Goal: Navigation & Orientation: Find specific page/section

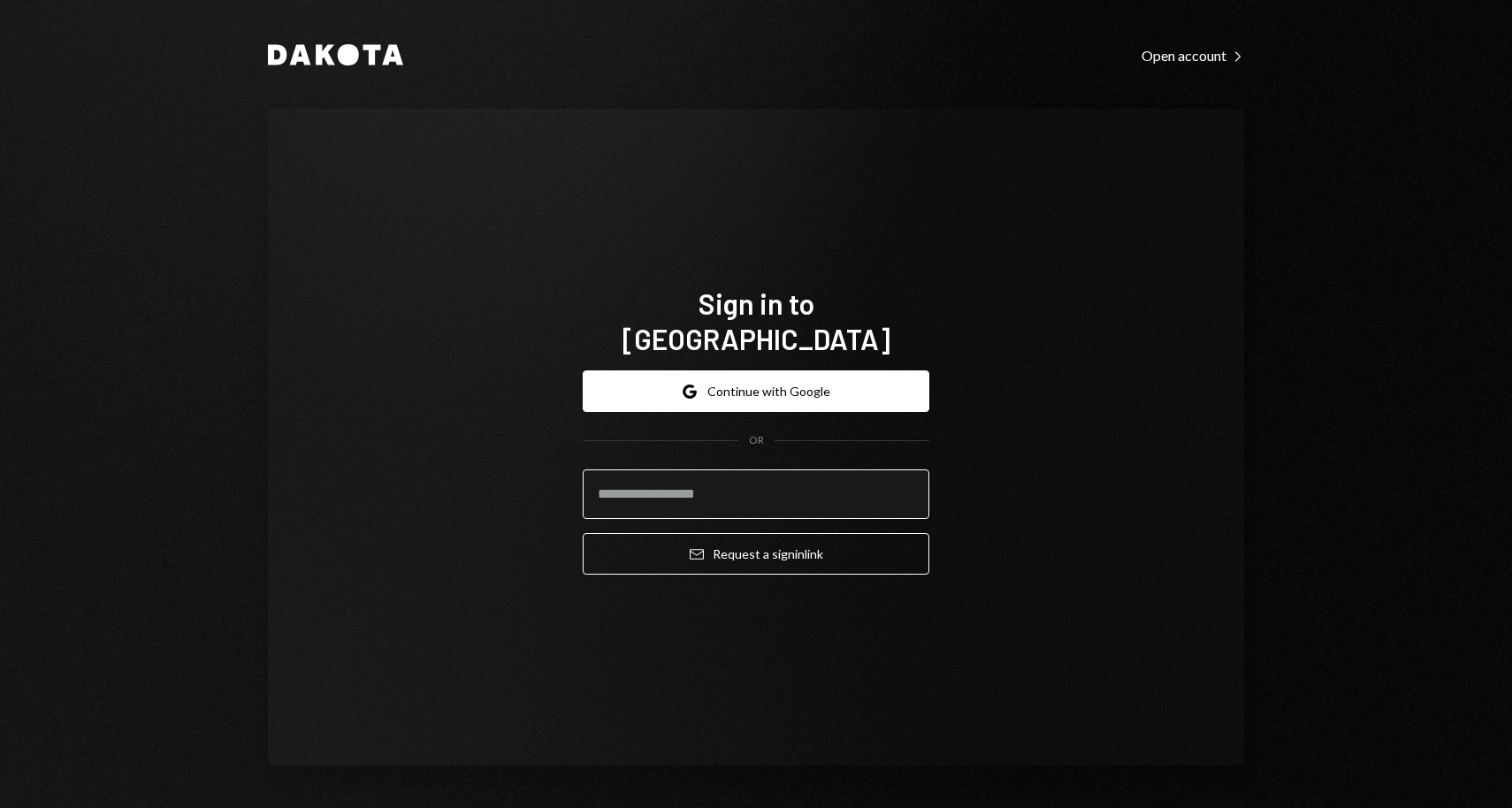
click at [680, 469] on input "email" at bounding box center [756, 494] width 347 height 50
type input "**********"
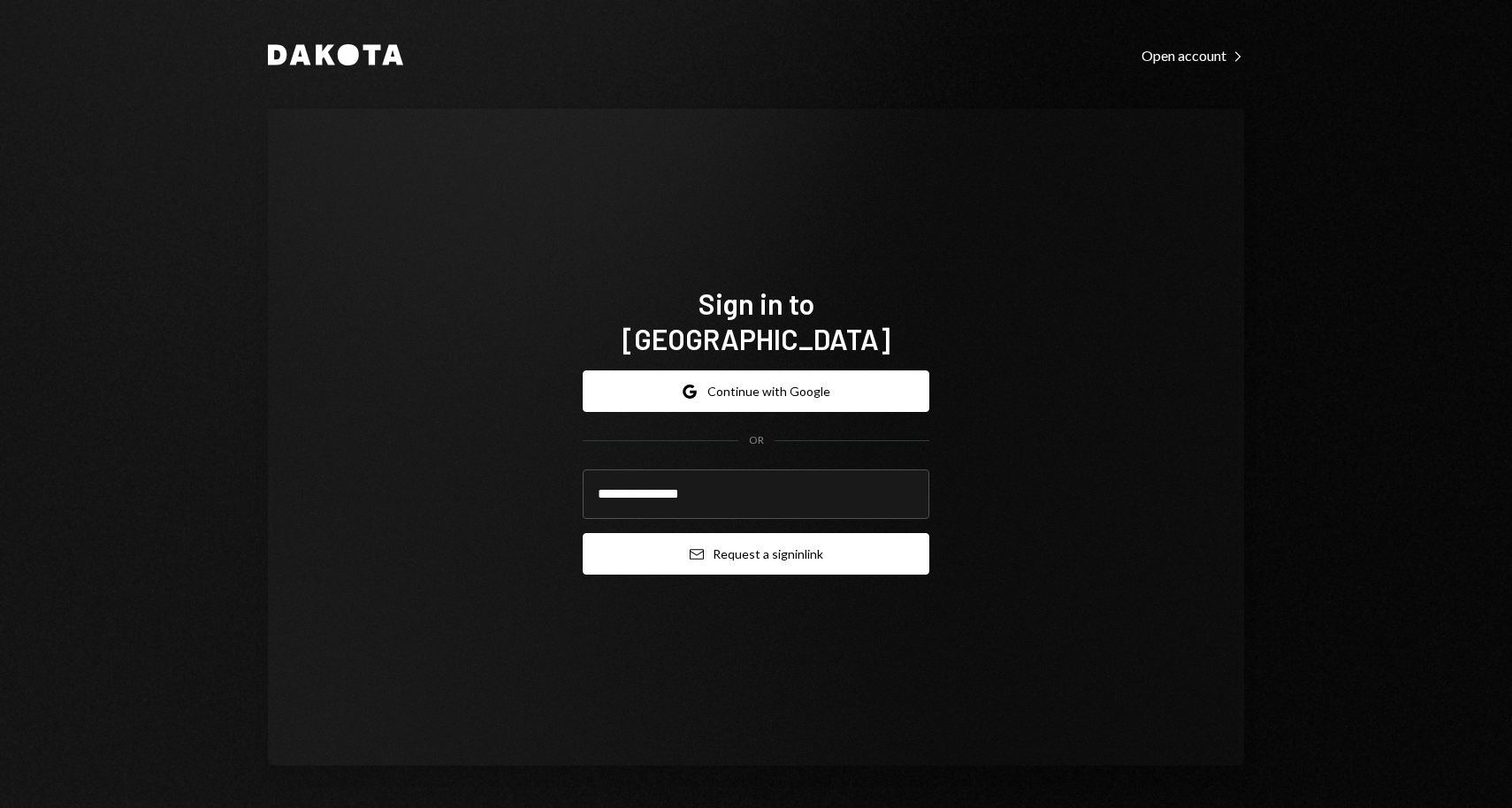
click at [689, 546] on button "Email Request a sign in link" at bounding box center [756, 554] width 347 height 42
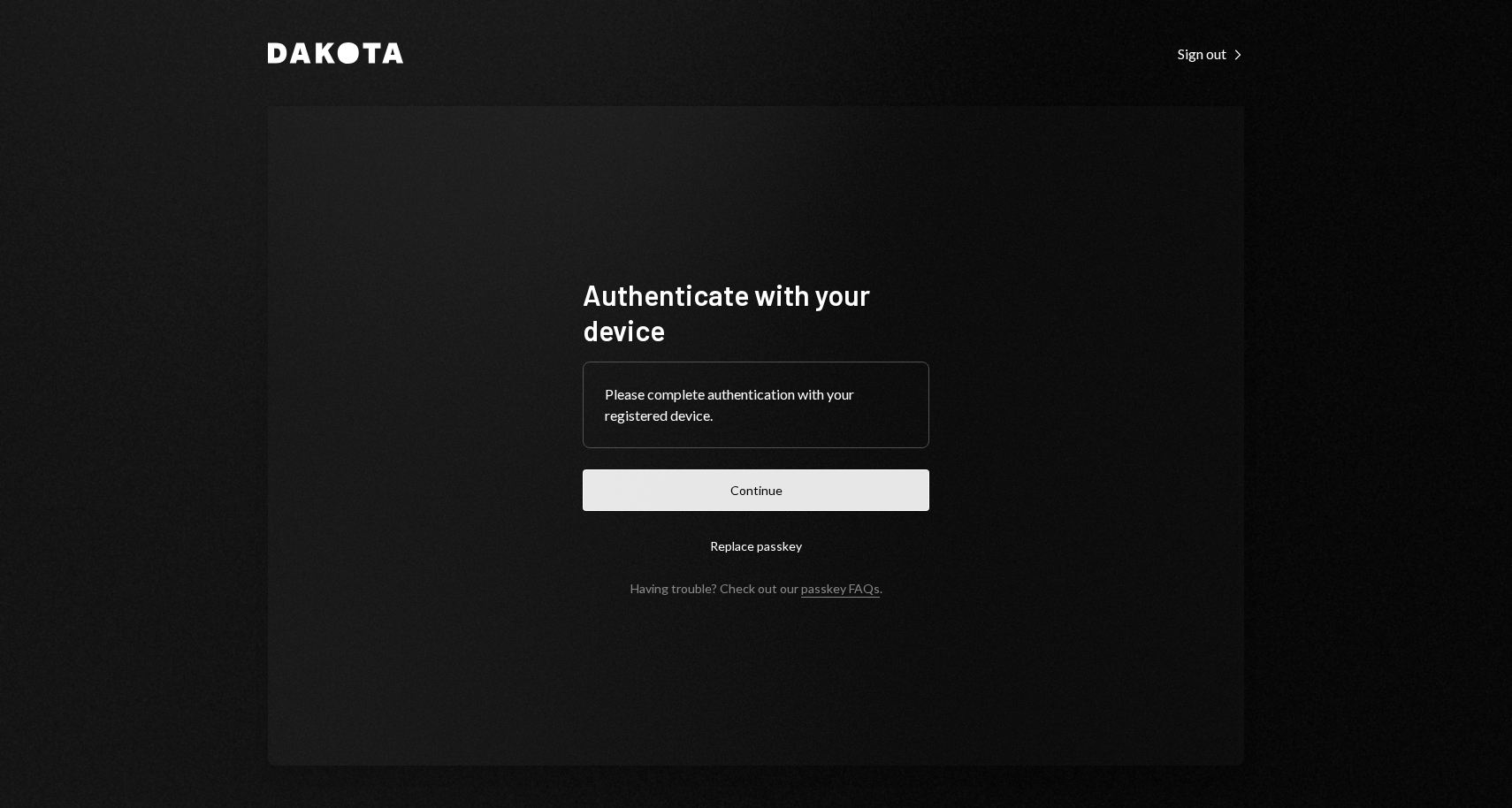
click at [728, 506] on button "Continue" at bounding box center [756, 490] width 347 height 42
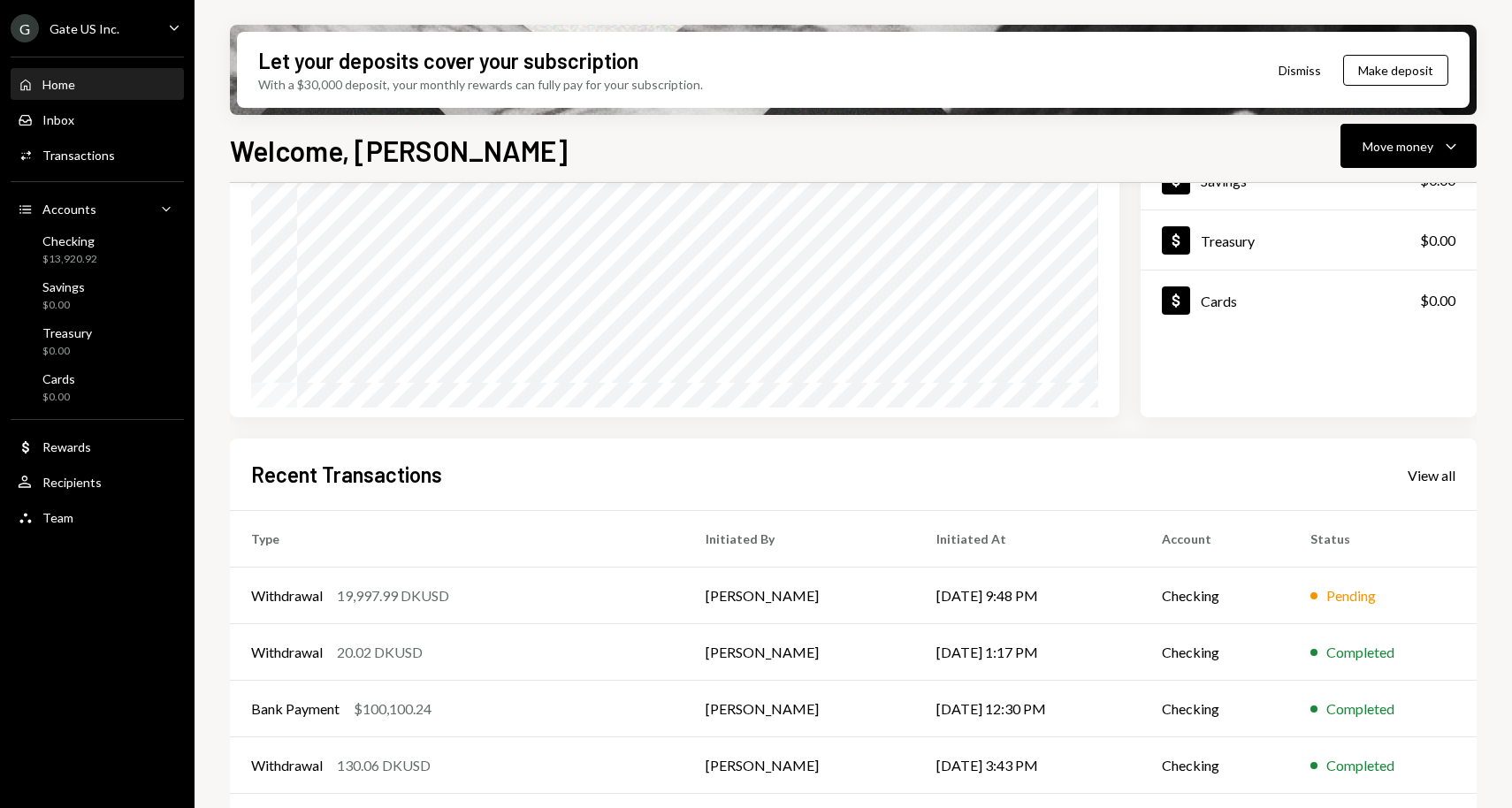
scroll to position [217, 0]
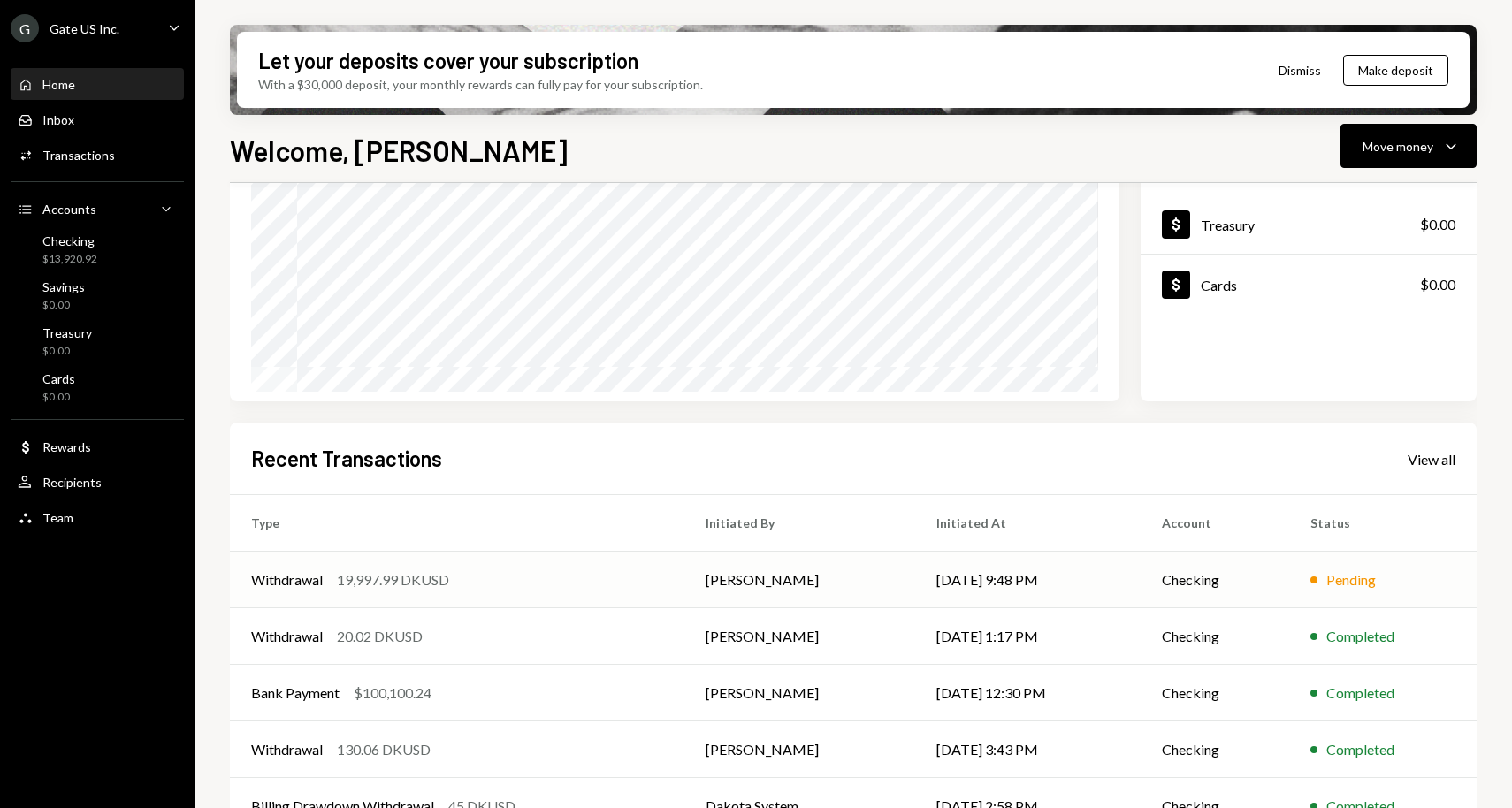
click at [437, 591] on td "Withdrawal 19,997.99 DKUSD" at bounding box center [456, 579] width 454 height 56
